Goal: Task Accomplishment & Management: Complete application form

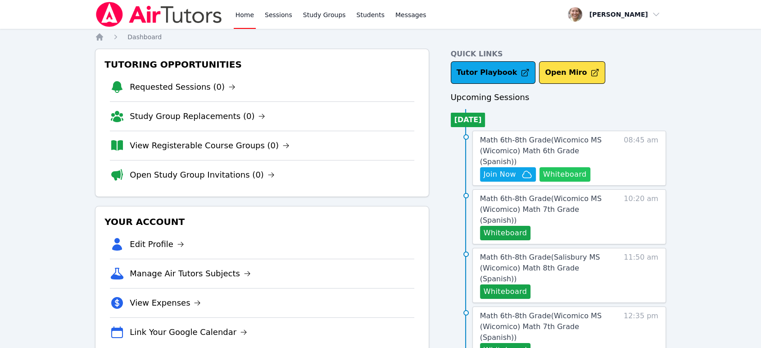
click at [575, 167] on button "Whiteboard" at bounding box center [565, 174] width 51 height 14
click at [560, 147] on span "Math 6th-8th Grade ( Wicomico MS (Wicomico) Math 6th Grade (Spanish) )" at bounding box center [541, 151] width 122 height 30
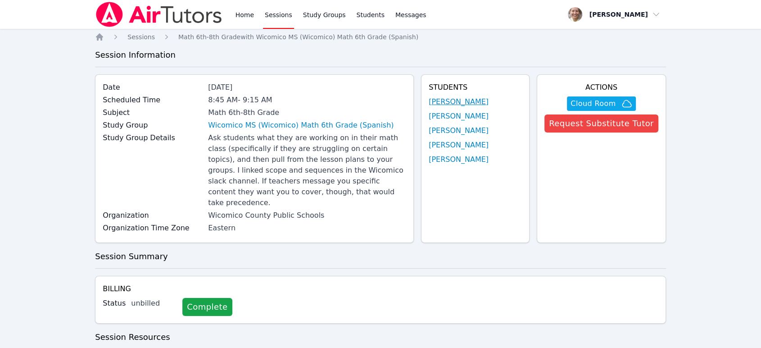
click at [435, 103] on link "Oswaldo Lopez Lopez" at bounding box center [459, 101] width 60 height 11
click at [441, 119] on link "[PERSON_NAME]" at bounding box center [459, 116] width 60 height 11
click at [443, 129] on link "Iker Gonzalez Feria" at bounding box center [459, 130] width 60 height 11
click at [449, 143] on link "Kerwin Tavarez Pena" at bounding box center [459, 145] width 60 height 11
click at [454, 157] on link "[PERSON_NAME]" at bounding box center [459, 159] width 60 height 11
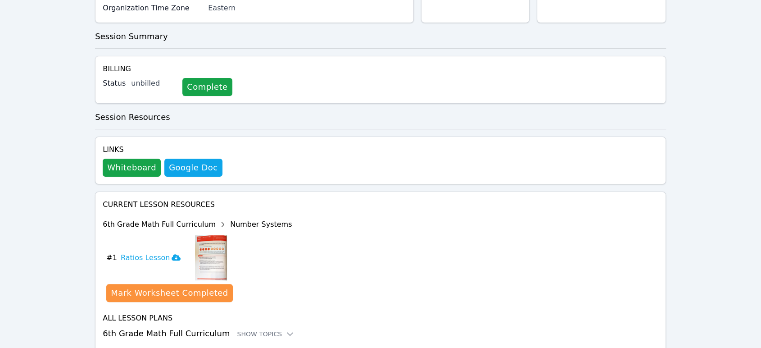
scroll to position [242, 0]
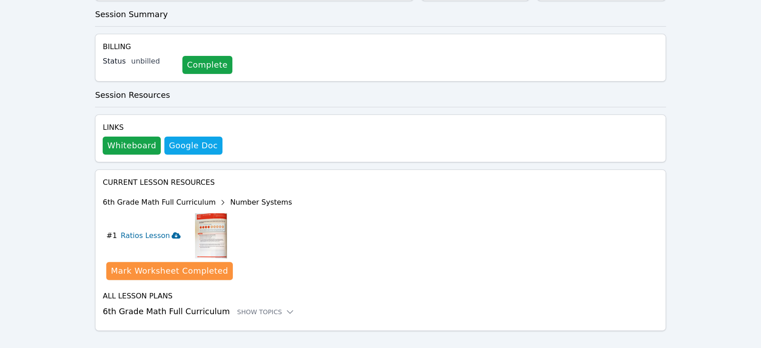
click at [172, 232] on icon at bounding box center [176, 235] width 9 height 6
click at [267, 307] on div "Show Topics" at bounding box center [266, 311] width 58 height 9
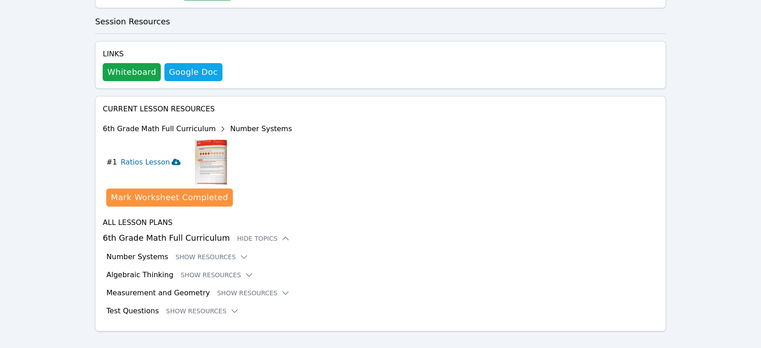
scroll to position [316, 0]
click at [237, 288] on button "Show Resources" at bounding box center [253, 292] width 73 height 9
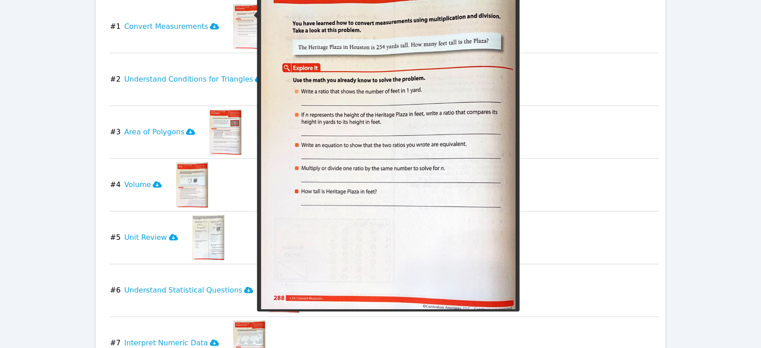
scroll to position [638, 0]
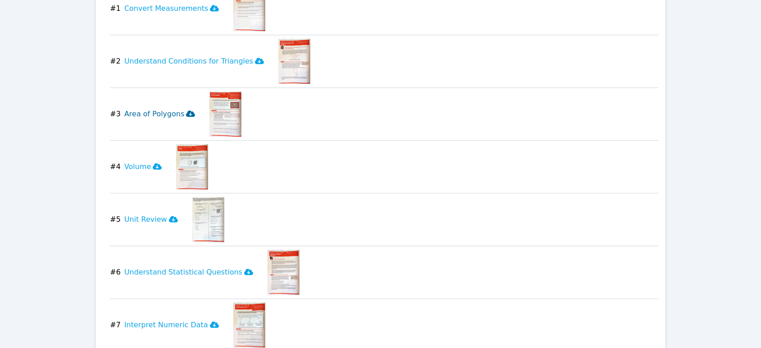
click at [173, 109] on h3 "Area of Polygons" at bounding box center [159, 114] width 71 height 11
click at [169, 216] on icon at bounding box center [173, 219] width 9 height 6
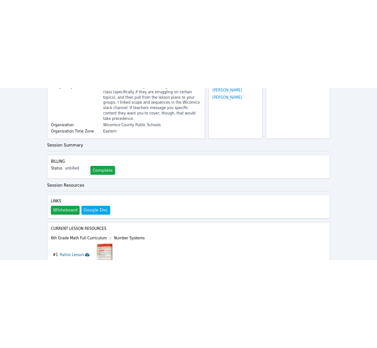
scroll to position [138, 0]
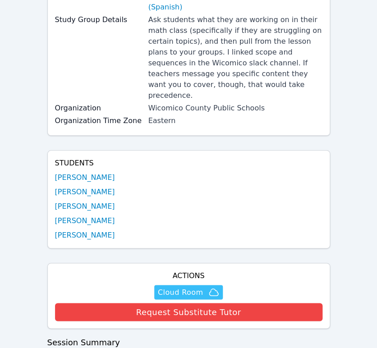
click at [201, 287] on span "Cloud Room" at bounding box center [180, 292] width 45 height 11
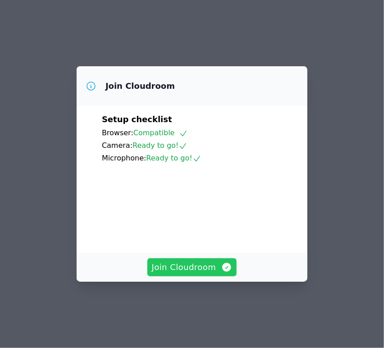
click at [167, 273] on span "Join Cloudroom" at bounding box center [192, 267] width 81 height 13
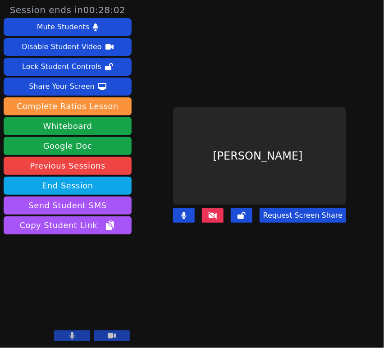
click at [205, 211] on button at bounding box center [213, 215] width 22 height 14
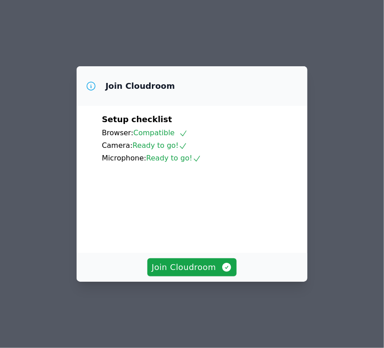
click at [192, 282] on div "Join Cloudroom" at bounding box center [192, 267] width 231 height 29
click at [196, 276] on button "Join Cloudroom" at bounding box center [192, 267] width 90 height 18
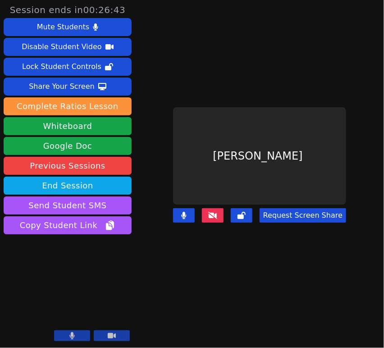
click at [217, 212] on icon at bounding box center [212, 215] width 9 height 7
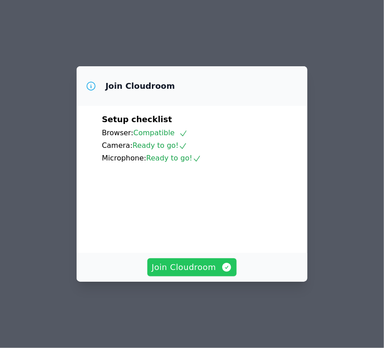
click at [180, 273] on span "Join Cloudroom" at bounding box center [192, 267] width 81 height 13
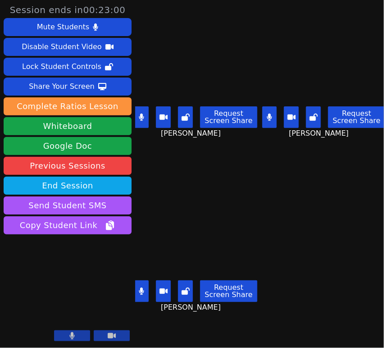
click at [267, 114] on icon at bounding box center [269, 117] width 5 height 7
click at [145, 120] on button at bounding box center [141, 117] width 15 height 22
click at [231, 291] on button "Request Screen Share" at bounding box center [228, 291] width 57 height 22
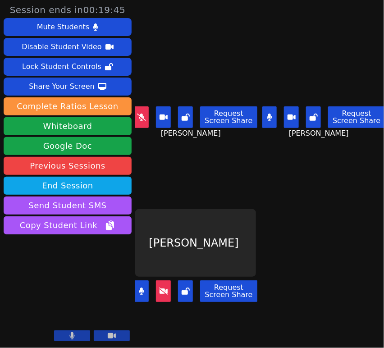
click at [144, 115] on icon at bounding box center [141, 117] width 9 height 7
click at [241, 285] on button "Request Screen Share" at bounding box center [228, 291] width 57 height 22
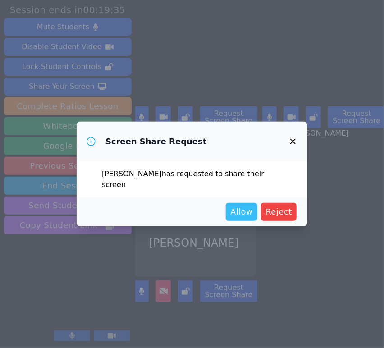
click at [239, 216] on span "Allow" at bounding box center [241, 211] width 23 height 13
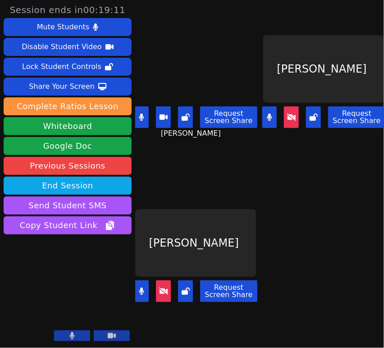
click at [287, 114] on icon at bounding box center [291, 117] width 9 height 7
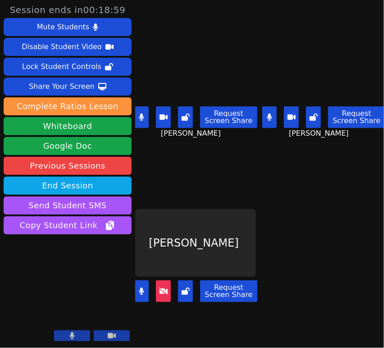
click at [160, 287] on icon at bounding box center [163, 290] width 9 height 7
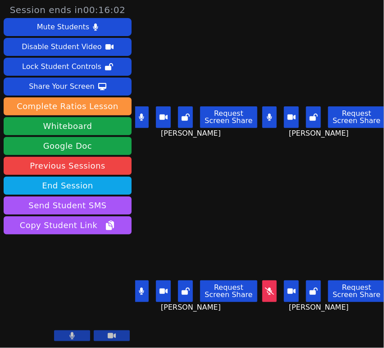
click at [141, 118] on button at bounding box center [141, 117] width 15 height 22
click at [141, 287] on icon at bounding box center [141, 290] width 5 height 7
click at [270, 117] on button at bounding box center [269, 117] width 15 height 22
click at [139, 121] on button at bounding box center [141, 117] width 15 height 22
click at [144, 115] on icon at bounding box center [141, 117] width 5 height 7
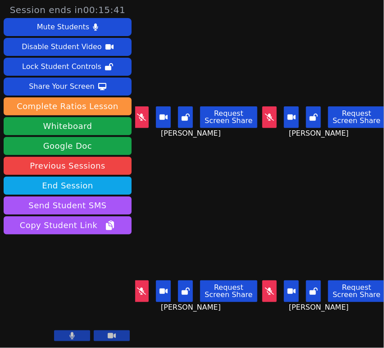
click at [267, 287] on icon at bounding box center [269, 290] width 9 height 7
click at [266, 287] on icon at bounding box center [269, 290] width 9 height 7
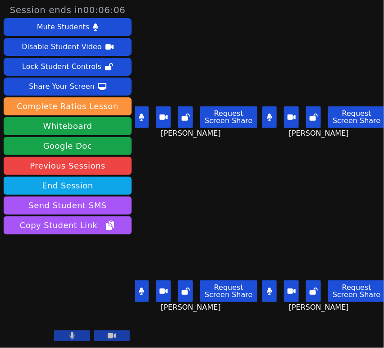
click at [269, 291] on button at bounding box center [269, 291] width 15 height 22
click at [144, 290] on button at bounding box center [141, 291] width 15 height 22
click at [146, 111] on button at bounding box center [141, 117] width 15 height 22
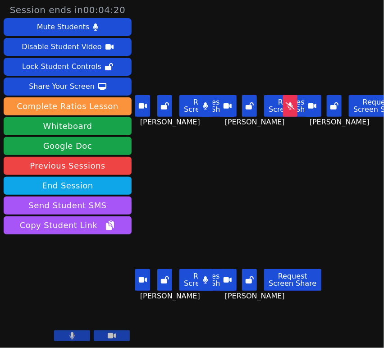
click at [283, 109] on button at bounding box center [290, 106] width 15 height 22
click at [290, 109] on button at bounding box center [290, 106] width 15 height 22
click at [207, 106] on button at bounding box center [205, 106] width 15 height 22
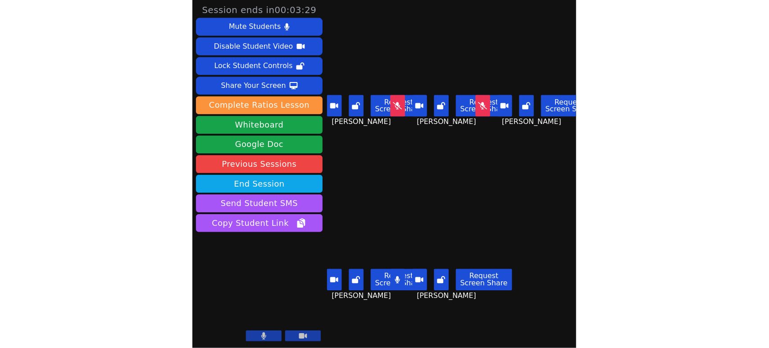
scroll to position [0, 20]
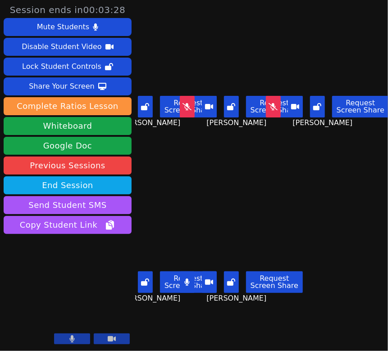
drag, startPoint x: 293, startPoint y: 9, endPoint x: 299, endPoint y: -43, distance: 51.6
click at [299, 0] on html "Session ends in 00:03:28 Mute Students Disable Student Video Lock Student Contr…" at bounding box center [194, 175] width 388 height 351
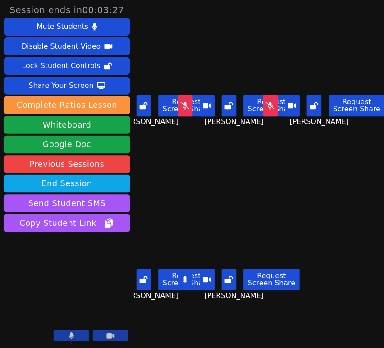
scroll to position [0, 0]
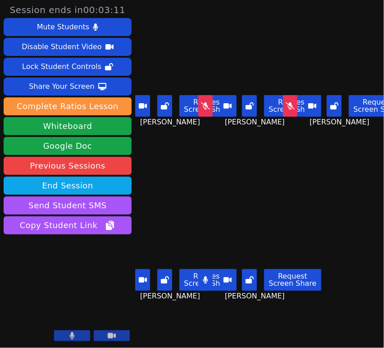
click at [198, 105] on button at bounding box center [205, 106] width 15 height 22
click at [286, 105] on icon at bounding box center [290, 105] width 9 height 7
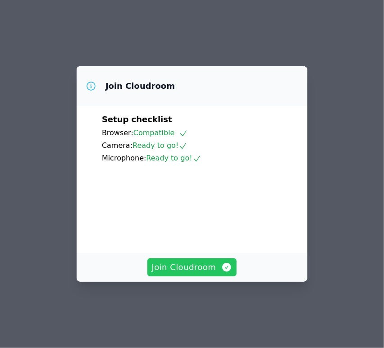
click at [203, 273] on span "Join Cloudroom" at bounding box center [192, 267] width 81 height 13
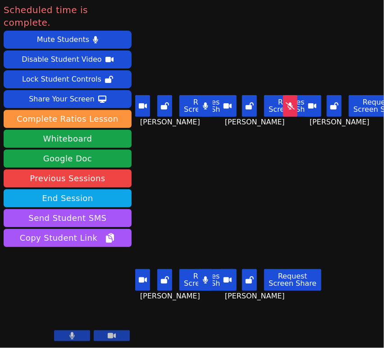
click at [283, 109] on button at bounding box center [290, 106] width 15 height 22
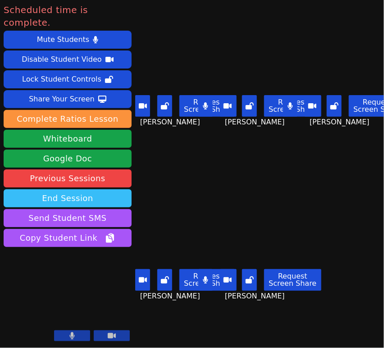
click at [35, 189] on button "End Session" at bounding box center [68, 198] width 128 height 18
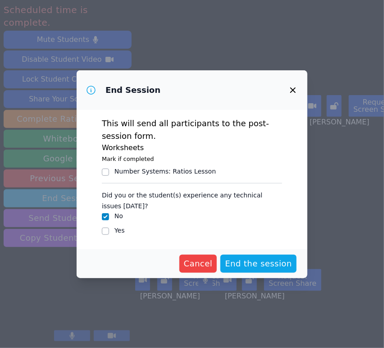
click at [105, 232] on input "Yes" at bounding box center [105, 231] width 7 height 7
checkbox input "true"
checkbox input "false"
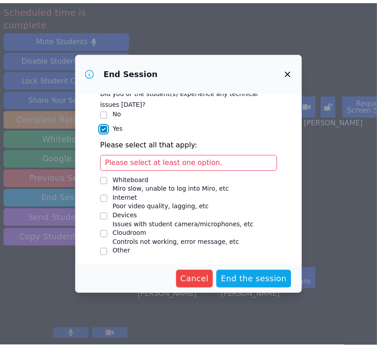
scroll to position [87, 0]
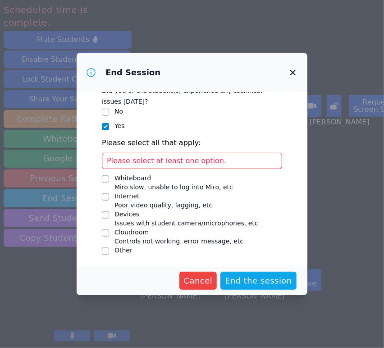
click at [106, 213] on input "Devices Issues with student camera/microphones, etc" at bounding box center [105, 214] width 7 height 7
checkbox input "true"
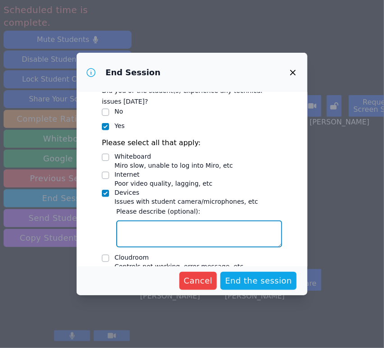
click at [206, 232] on textarea "Devices Issues with student camera/microphones, etc" at bounding box center [199, 233] width 166 height 27
type textarea "[PERSON_NAME]'s headset mic didn't work"
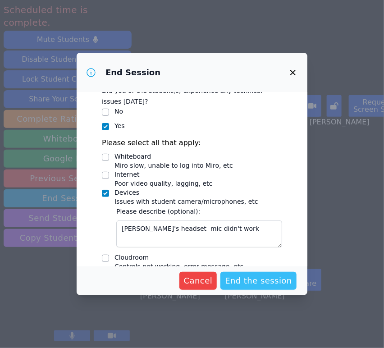
click at [251, 285] on span "End the session" at bounding box center [258, 280] width 67 height 13
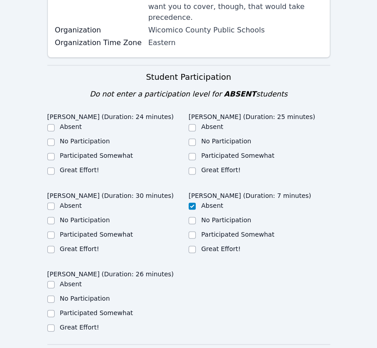
scroll to position [250, 0]
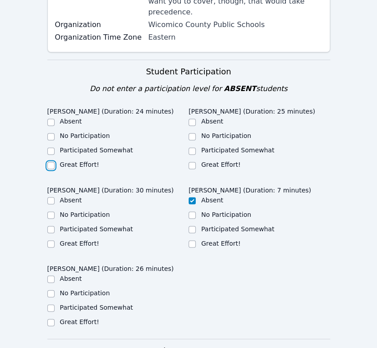
click at [50, 162] on input "Great Effort!" at bounding box center [50, 165] width 7 height 7
checkbox input "true"
click at [193, 162] on input "Great Effort!" at bounding box center [191, 165] width 7 height 7
checkbox input "true"
click at [193, 240] on input "Great Effort!" at bounding box center [191, 243] width 7 height 7
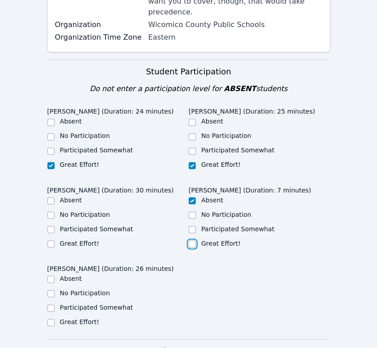
checkbox input "true"
checkbox input "false"
click at [52, 240] on input "Great Effort!" at bounding box center [50, 243] width 7 height 7
checkbox input "true"
click at [52, 319] on input "Great Effort!" at bounding box center [50, 322] width 7 height 7
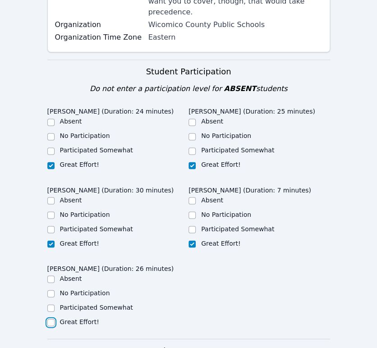
checkbox input "true"
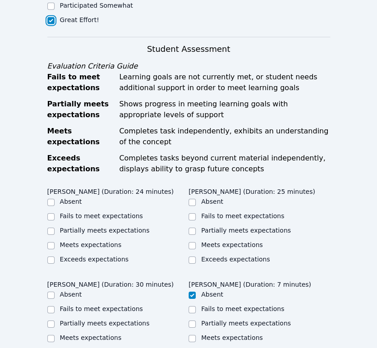
scroll to position [651, 0]
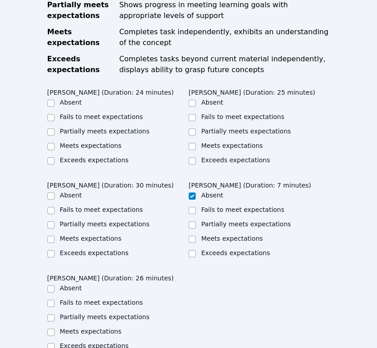
click at [75, 142] on label "Meets expectations" at bounding box center [91, 145] width 62 height 7
click at [55, 143] on input "Meets expectations" at bounding box center [50, 146] width 7 height 7
checkbox input "true"
click at [199, 141] on div "Meets expectations" at bounding box center [258, 146] width 141 height 11
click at [194, 143] on input "Meets expectations" at bounding box center [191, 146] width 7 height 7
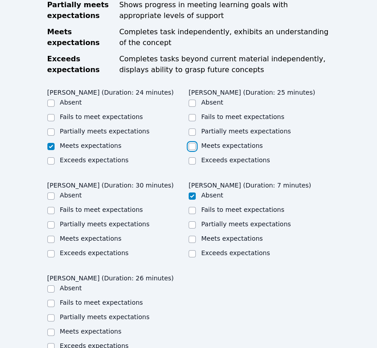
checkbox input "true"
click at [51, 236] on input "Meets expectations" at bounding box center [50, 239] width 7 height 7
checkbox input "true"
click at [48, 328] on input "Meets expectations" at bounding box center [50, 331] width 7 height 7
checkbox input "true"
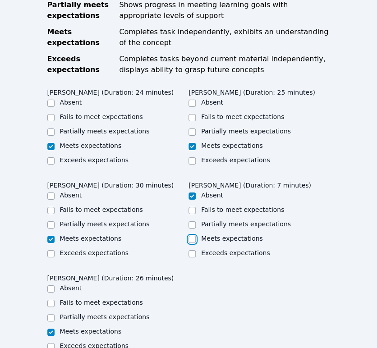
click at [192, 236] on input "Meets expectations" at bounding box center [191, 239] width 7 height 7
checkbox input "true"
checkbox input "false"
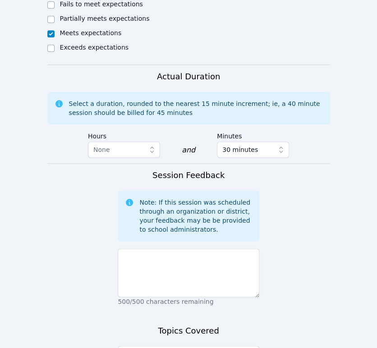
scroll to position [951, 0]
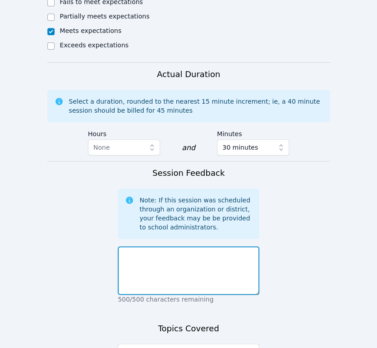
click at [218, 246] on textarea at bounding box center [188, 270] width 141 height 49
type textarea "W"
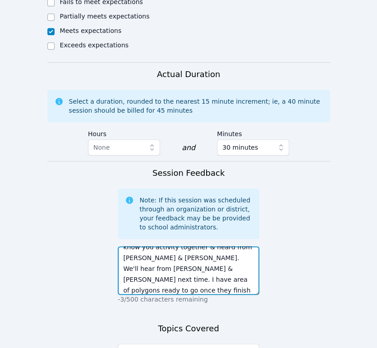
scroll to position [0, 0]
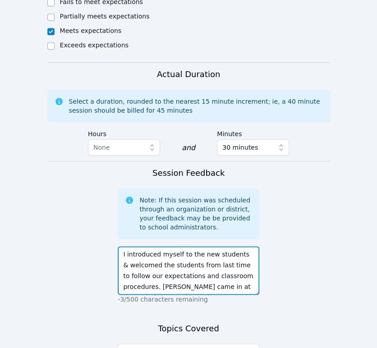
click at [192, 247] on textarea "I introduced myself to the new students & welcomed the students from last time …" at bounding box center [188, 270] width 141 height 49
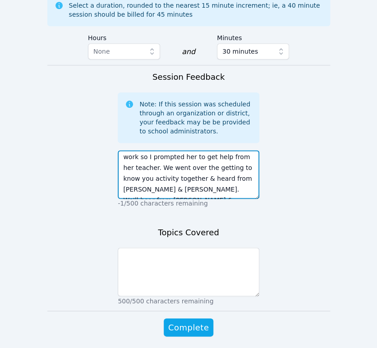
scroll to position [97, 0]
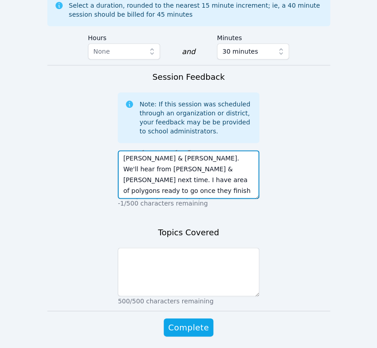
click at [141, 161] on textarea "I introduced myself to the new students & welcomed the students from last time …" at bounding box center [188, 174] width 141 height 49
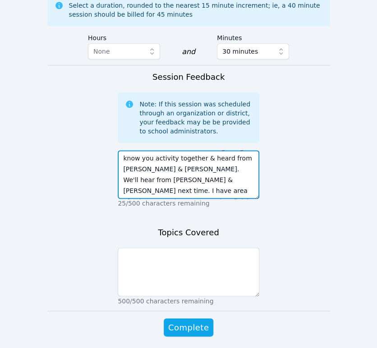
type textarea "I introduced myself to the new students & welcomed the students from last time …"
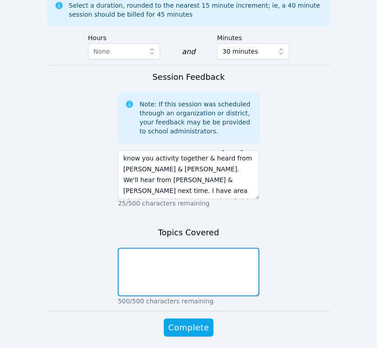
click at [214, 247] on textarea at bounding box center [188, 271] width 141 height 49
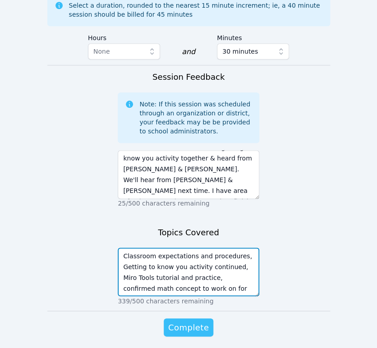
type textarea "Classroom expectations and procedures, Getting to know you activity continued, …"
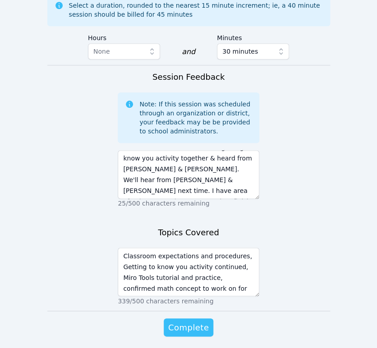
click at [196, 321] on span "Complete" at bounding box center [188, 327] width 41 height 13
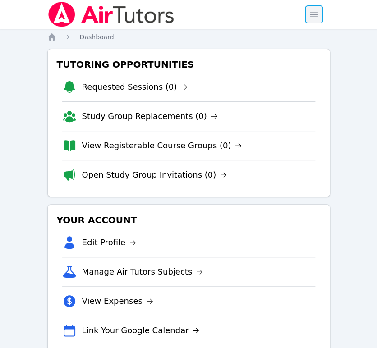
click at [309, 17] on span "button" at bounding box center [314, 15] width 20 height 20
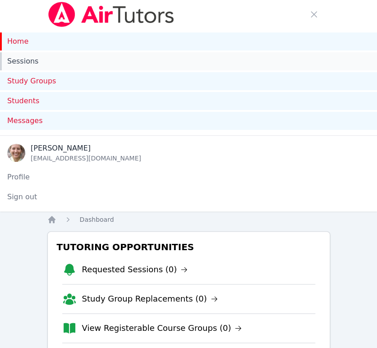
click at [32, 59] on link "Sessions" at bounding box center [188, 61] width 377 height 18
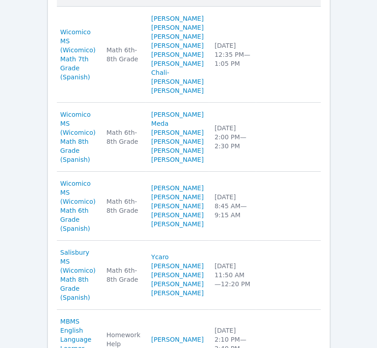
scroll to position [801, 0]
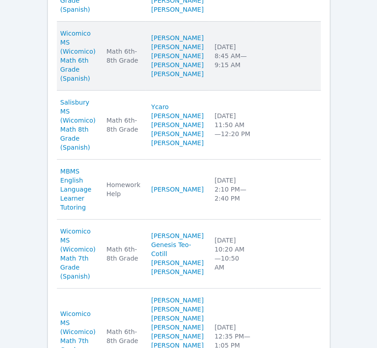
click at [134, 91] on td "Subject Math 6th-8th Grade" at bounding box center [123, 56] width 45 height 69
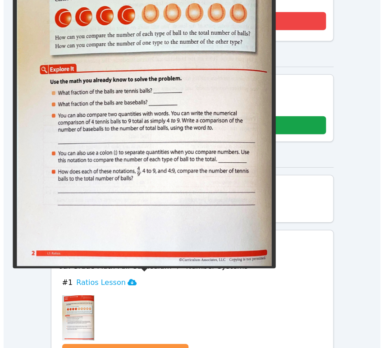
scroll to position [601, 0]
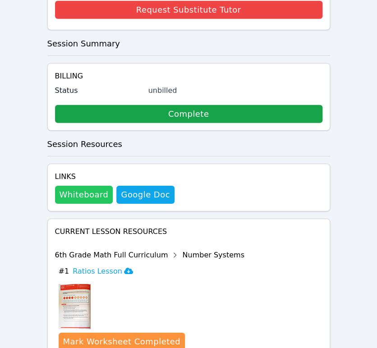
click at [89, 186] on button "Whiteboard" at bounding box center [84, 195] width 58 height 18
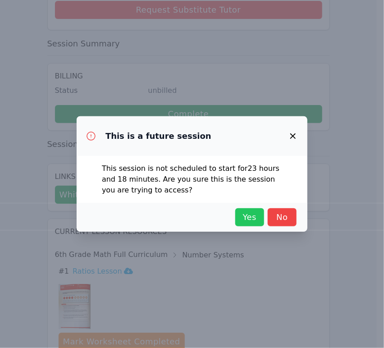
click at [254, 219] on span "Yes" at bounding box center [250, 217] width 20 height 13
